Goal: Transaction & Acquisition: Purchase product/service

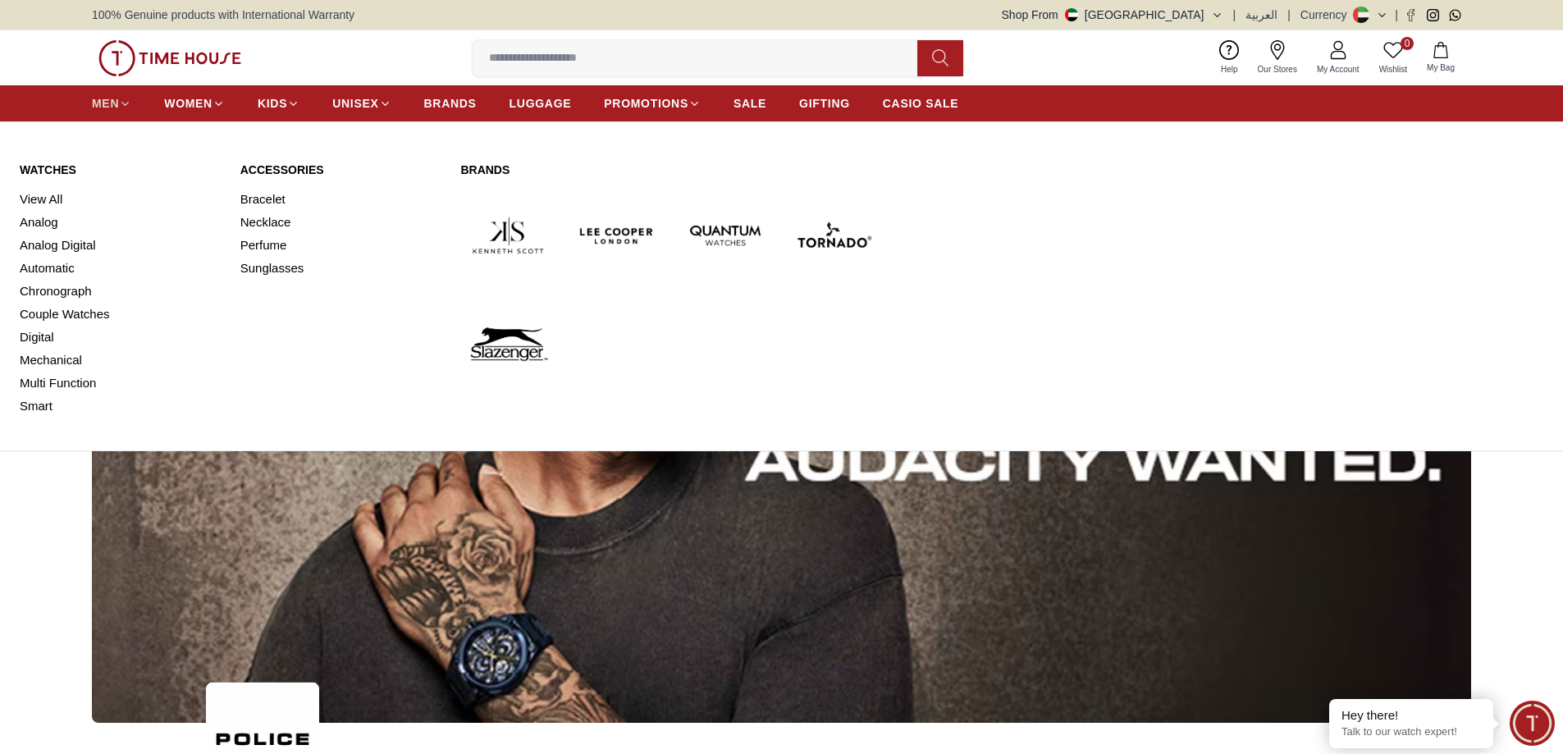
click at [98, 103] on span "MEN" at bounding box center [105, 103] width 27 height 16
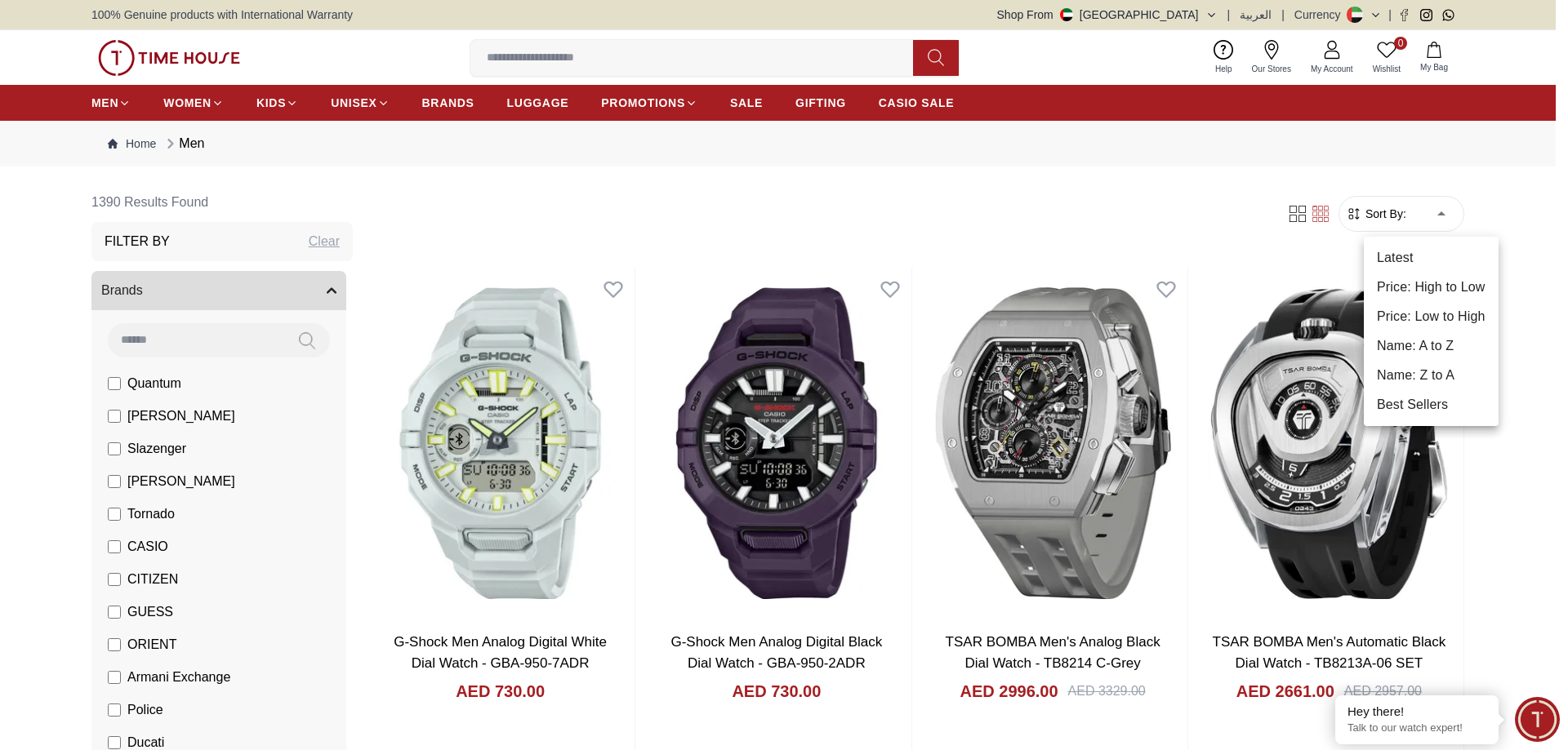
click at [1408, 285] on li "Price: High to Low" at bounding box center [1431, 287] width 134 height 30
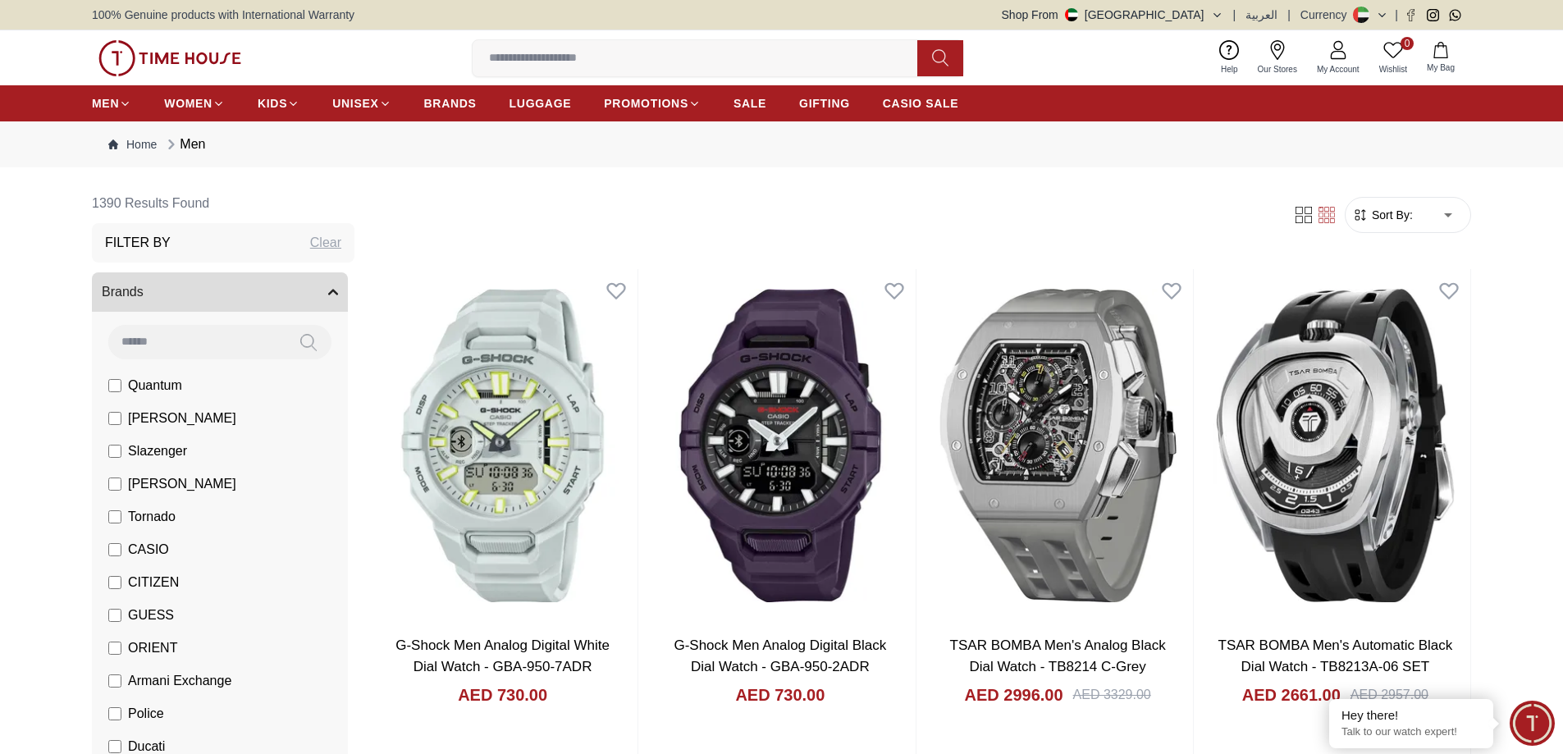
type input "*"
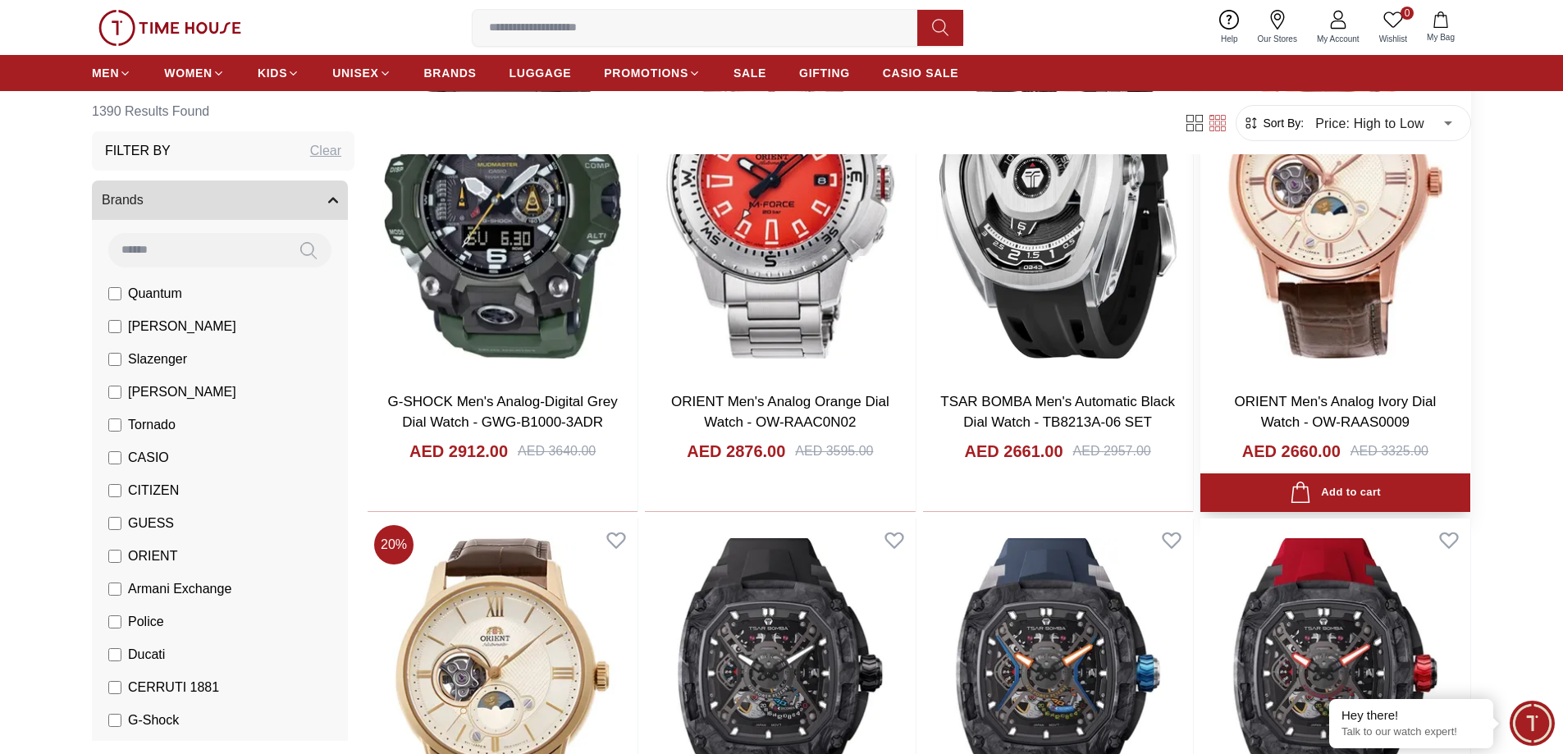
scroll to position [1970, 0]
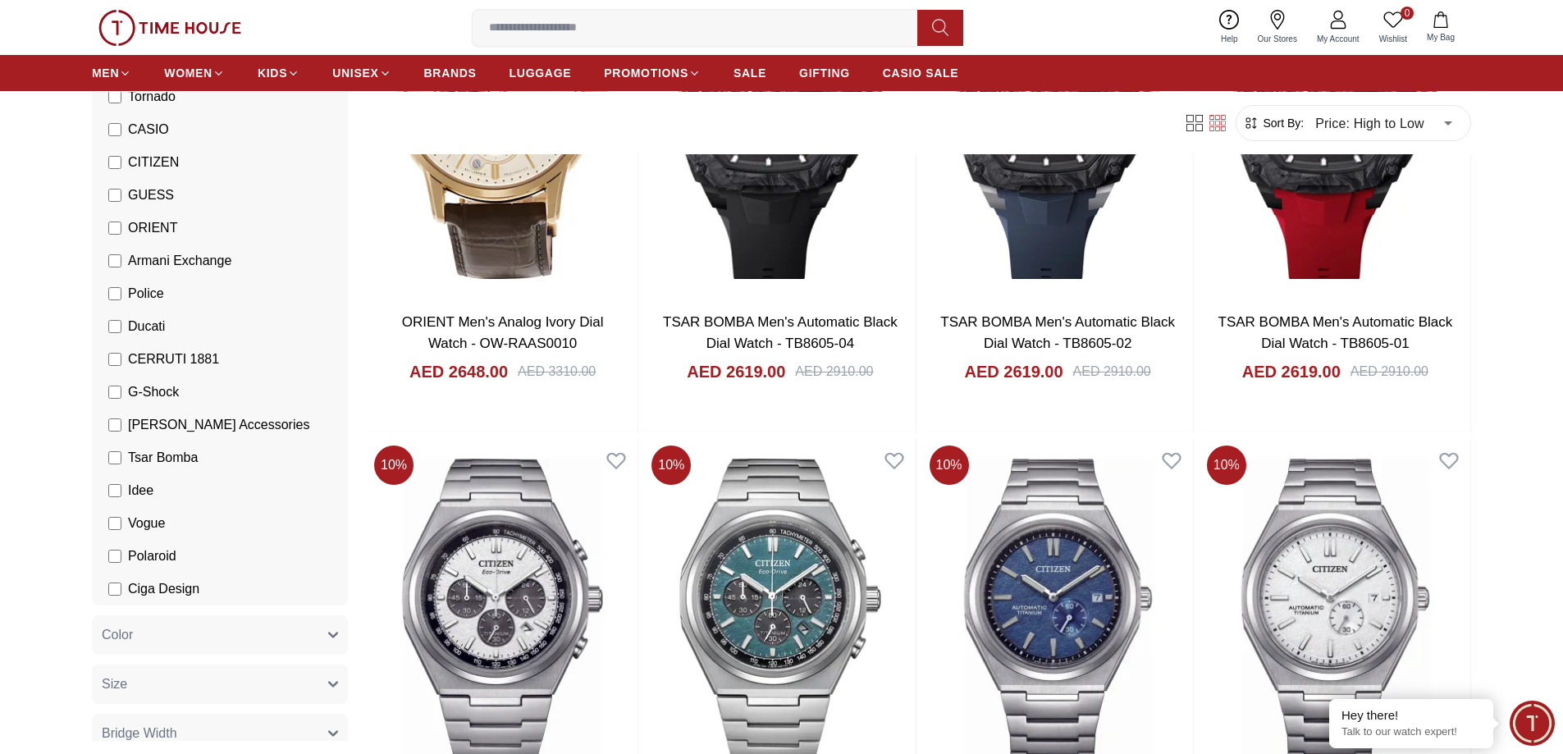
scroll to position [2626, 0]
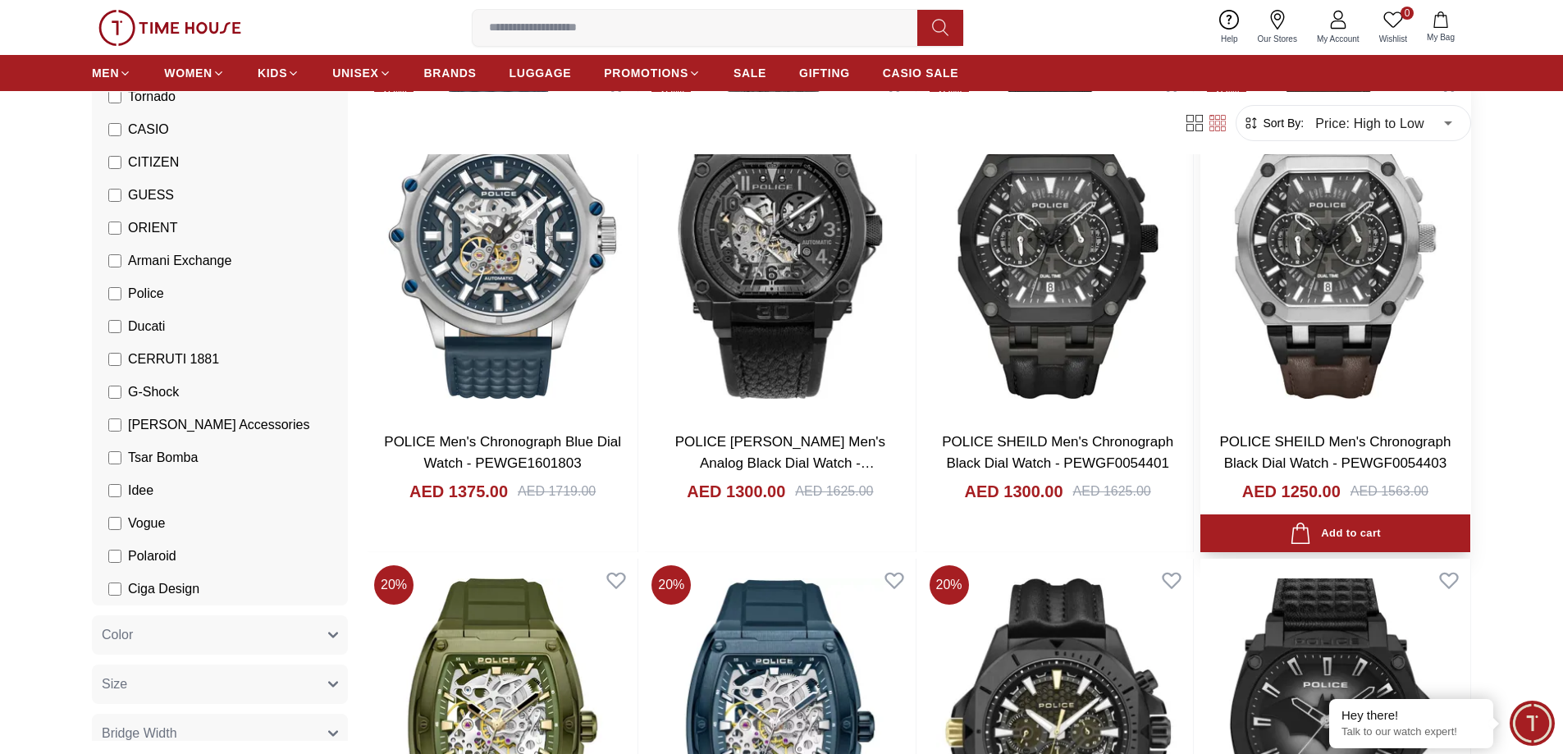
scroll to position [164, 0]
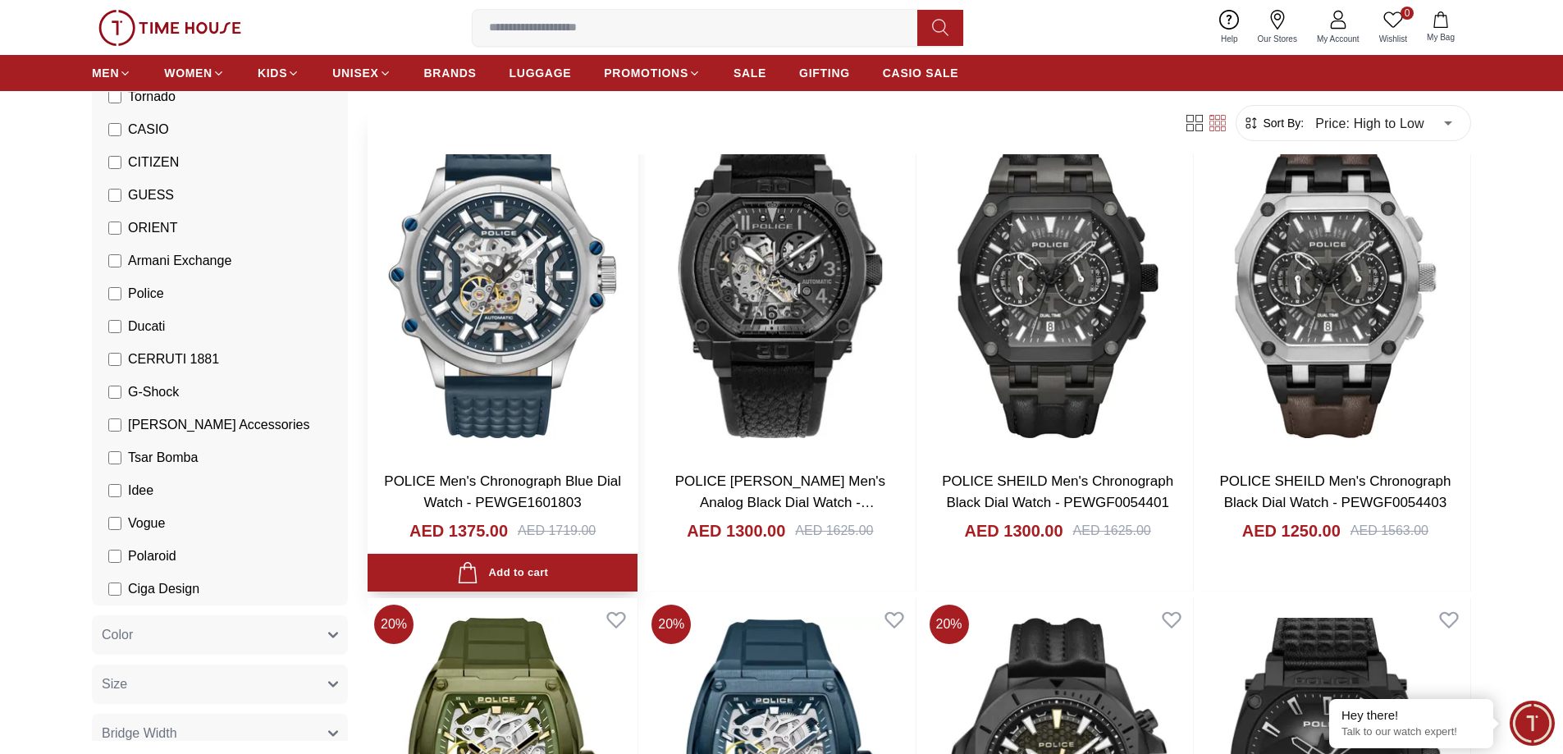
click at [533, 350] on img at bounding box center [503, 281] width 270 height 353
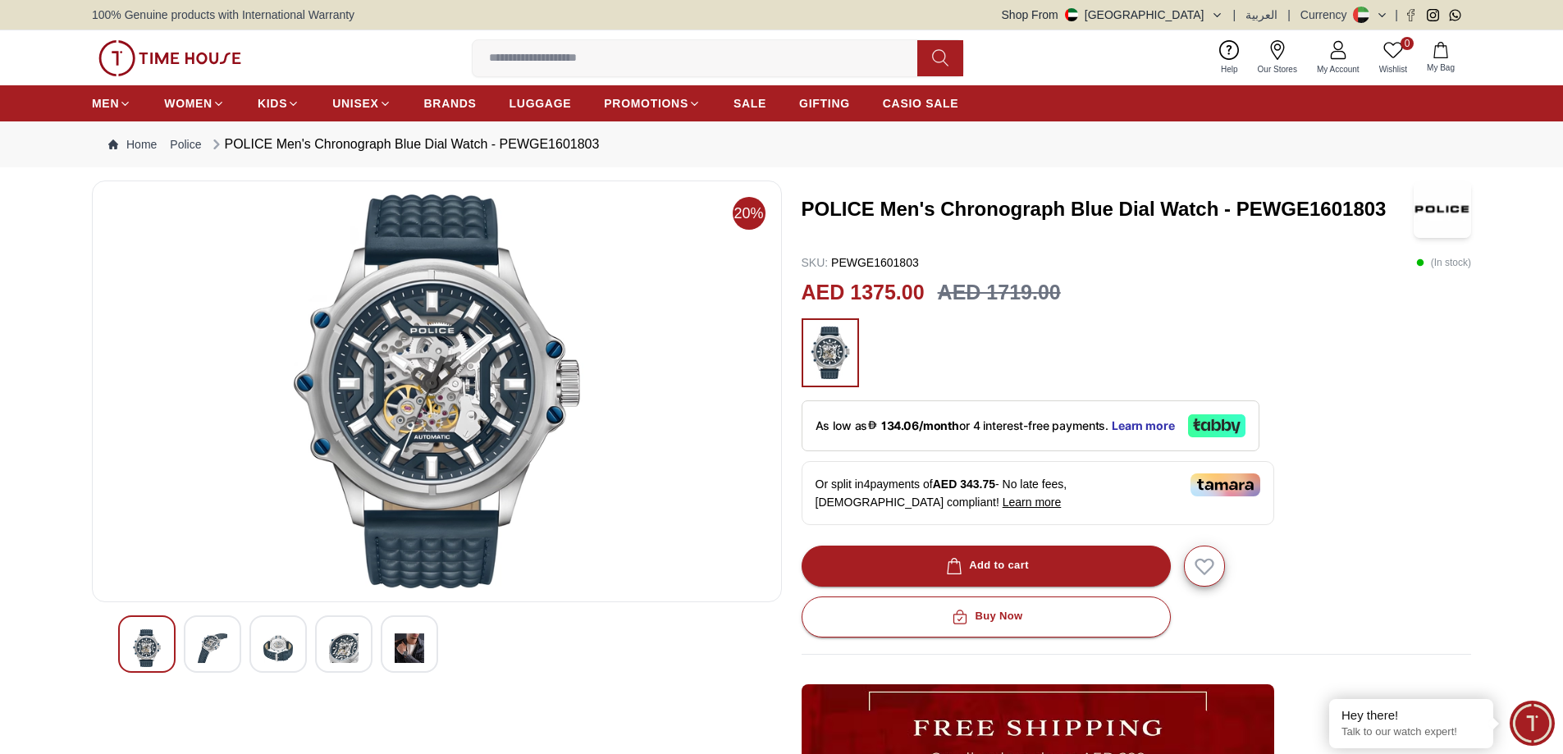
click at [359, 648] on div at bounding box center [343, 644] width 57 height 57
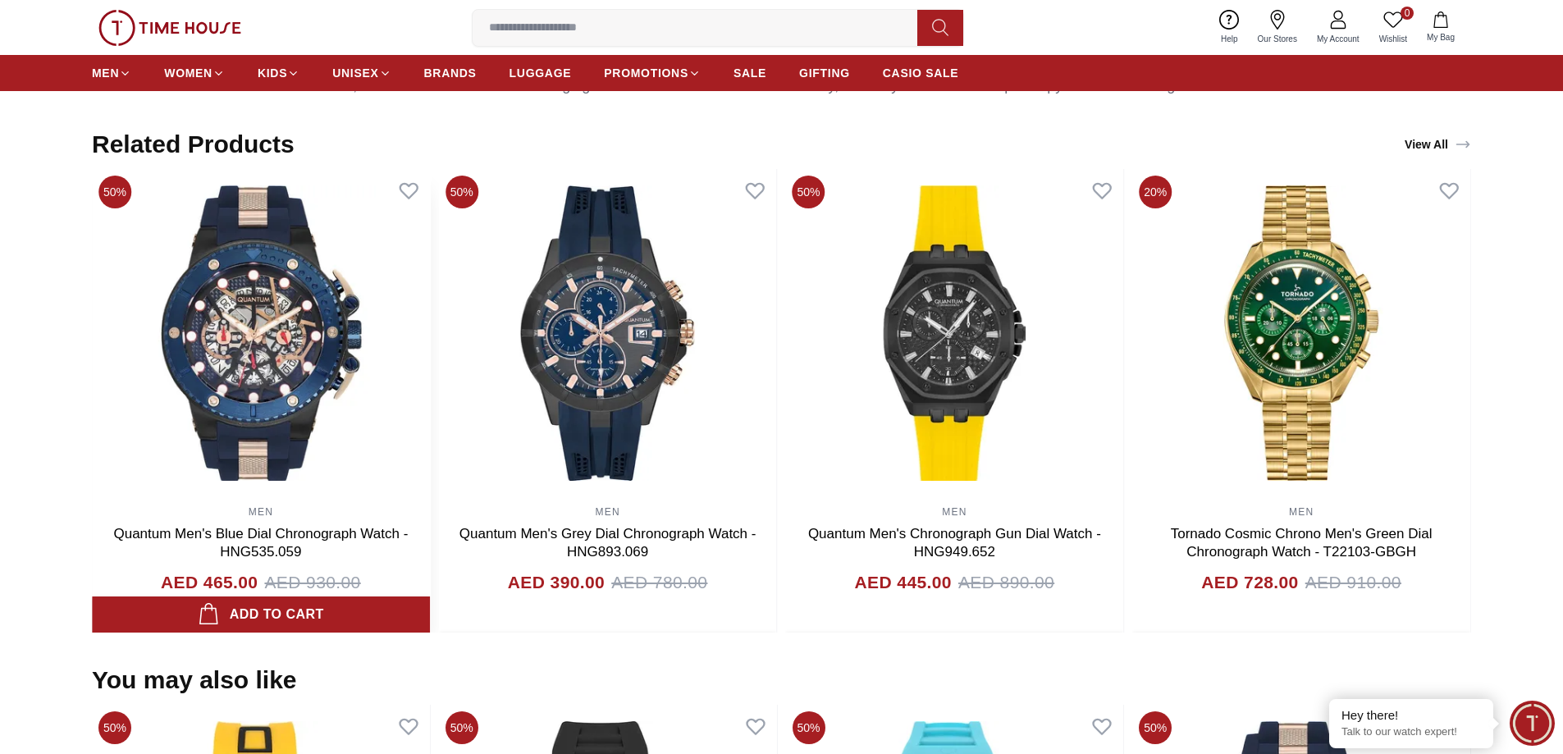
scroll to position [985, 0]
